Goal: Task Accomplishment & Management: Manage account settings

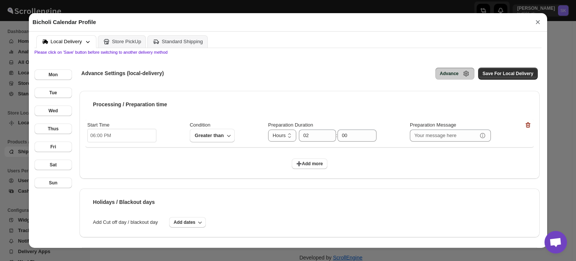
scroll to position [27, 0]
click at [119, 134] on input "06:00 PM" at bounding box center [121, 136] width 69 height 14
click at [99, 192] on li "11" at bounding box center [97, 191] width 21 height 9
type input "11:00 PM"
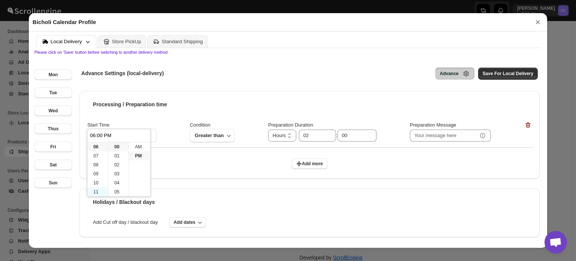
type input "11:00 PM"
click at [139, 154] on li "PM" at bounding box center [139, 155] width 21 height 9
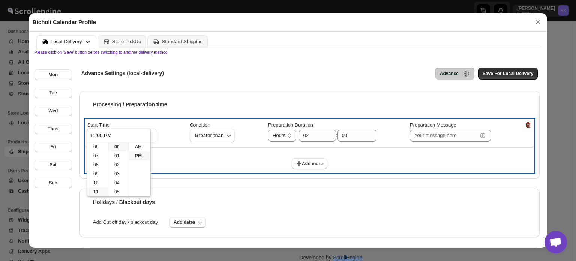
click at [182, 147] on div "Start Time 11:00 PM Condition Greater than Preparation Duration Hours Days Hour…" at bounding box center [310, 133] width 448 height 28
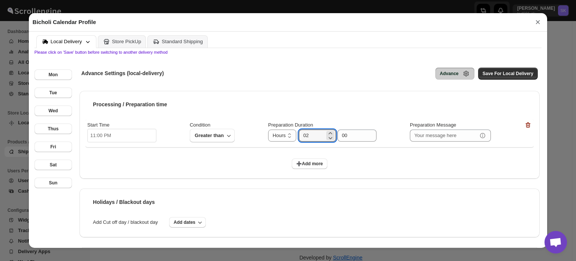
drag, startPoint x: 309, startPoint y: 137, endPoint x: 263, endPoint y: 141, distance: 45.9
click at [263, 141] on div "Start Time 11:00 PM Condition Greater than Preparation Duration Hours Days Hour…" at bounding box center [309, 132] width 444 height 22
type input "06"
click at [492, 75] on span "Save For Local Delivery" at bounding box center [508, 74] width 51 height 6
click at [301, 169] on button "➕Add more" at bounding box center [310, 163] width 36 height 11
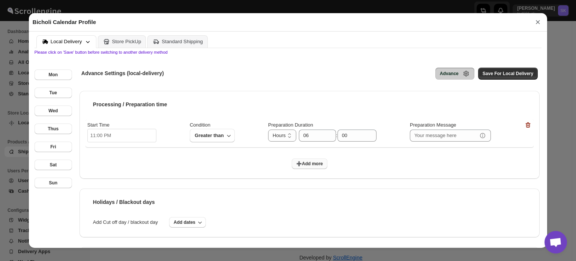
select select "DAY"
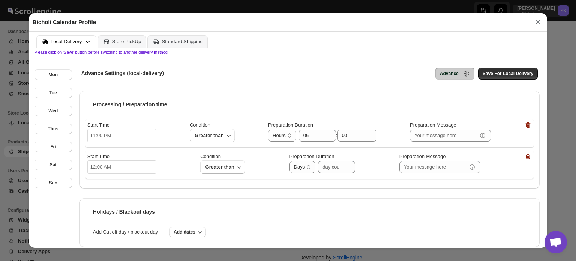
click at [115, 169] on input "12:00 AM" at bounding box center [121, 167] width 69 height 14
click at [99, 197] on li "02" at bounding box center [97, 196] width 21 height 9
type input "02:00 AM"
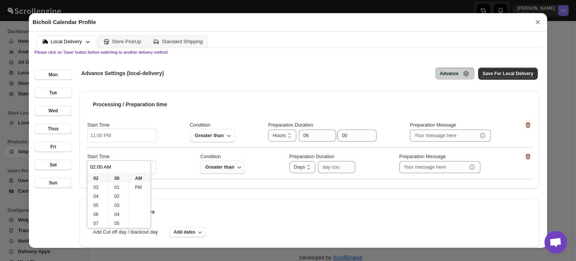
click at [221, 167] on span "Greater than" at bounding box center [220, 166] width 30 height 9
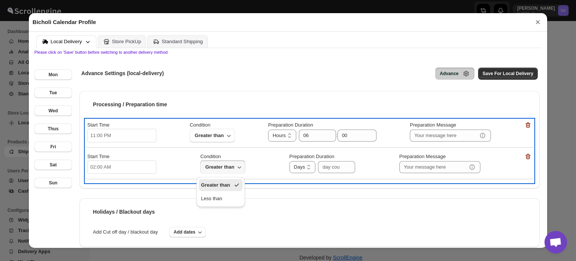
click at [183, 170] on div "Start Time 02:00 AM Condition Greater than Preparation Duration Hours Days Days…" at bounding box center [309, 164] width 444 height 22
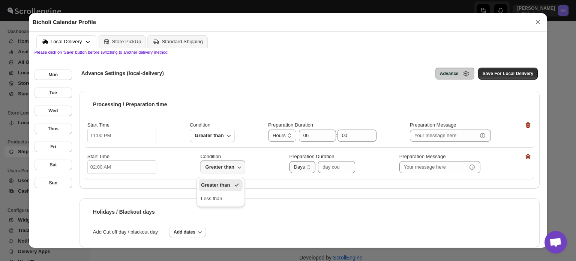
click at [301, 169] on select "Hours Days" at bounding box center [303, 167] width 26 height 12
select select "HOUR"
click at [290, 162] on select "Hours Days" at bounding box center [303, 167] width 26 height 12
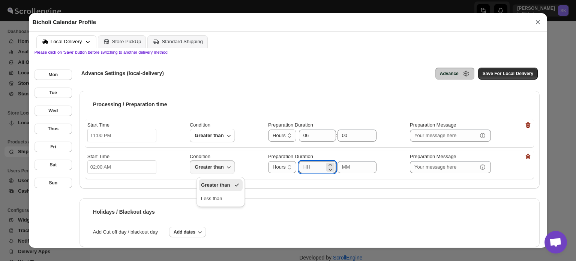
click at [317, 170] on input "number" at bounding box center [312, 167] width 26 height 12
type input "06"
type input "00"
click at [515, 78] on button "Save For Local Delivery" at bounding box center [508, 74] width 60 height 12
click at [499, 75] on span "Save For Local Delivery" at bounding box center [508, 74] width 51 height 6
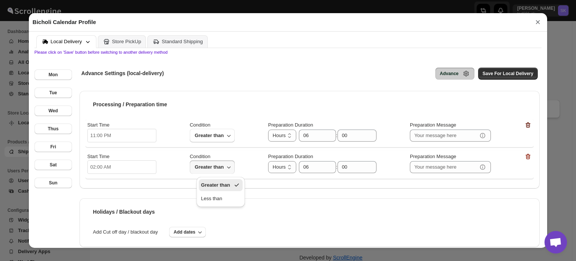
click at [525, 125] on icon "button" at bounding box center [528, 125] width 8 height 8
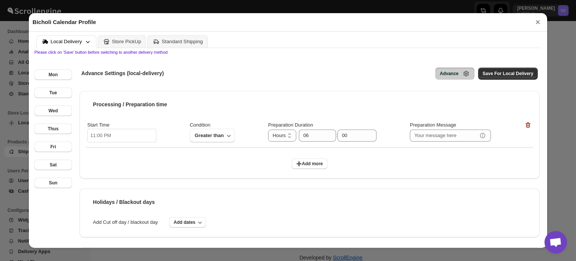
click at [109, 134] on input "11:00 PM" at bounding box center [121, 136] width 69 height 14
click at [93, 165] on li "02" at bounding box center [97, 164] width 21 height 9
type input "02:00 PM"
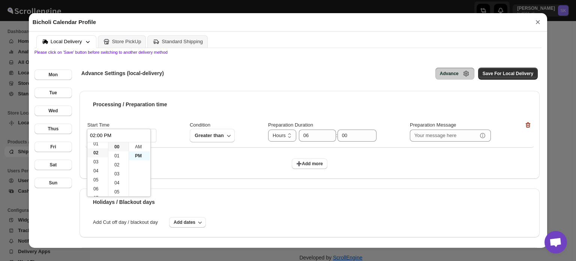
scroll to position [18, 0]
click at [139, 147] on li "AM" at bounding box center [139, 146] width 21 height 9
type input "02:00 AM"
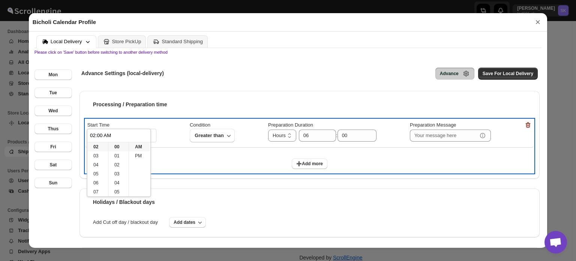
click at [218, 153] on div "➕Add more" at bounding box center [310, 162] width 448 height 22
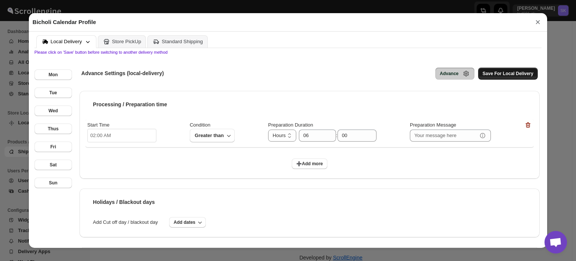
click at [491, 77] on span "Save For Local Delivery" at bounding box center [508, 74] width 51 height 6
click at [313, 138] on input "06" at bounding box center [312, 135] width 26 height 12
